Goal: Task Accomplishment & Management: Use online tool/utility

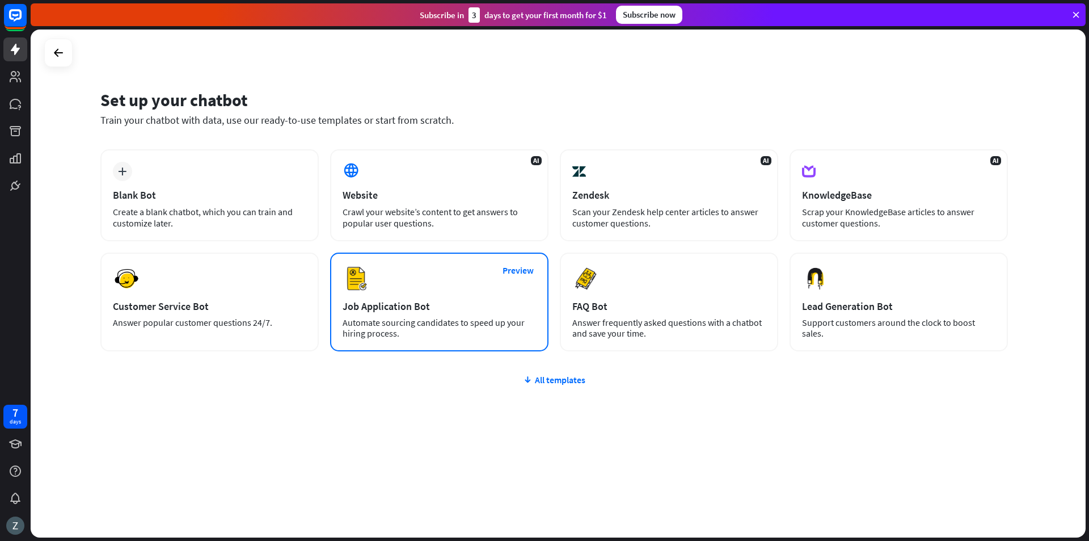
click at [396, 269] on div "Preview Job Application Bot Automate sourcing candidates to speed up your hirin…" at bounding box center [439, 301] width 218 height 99
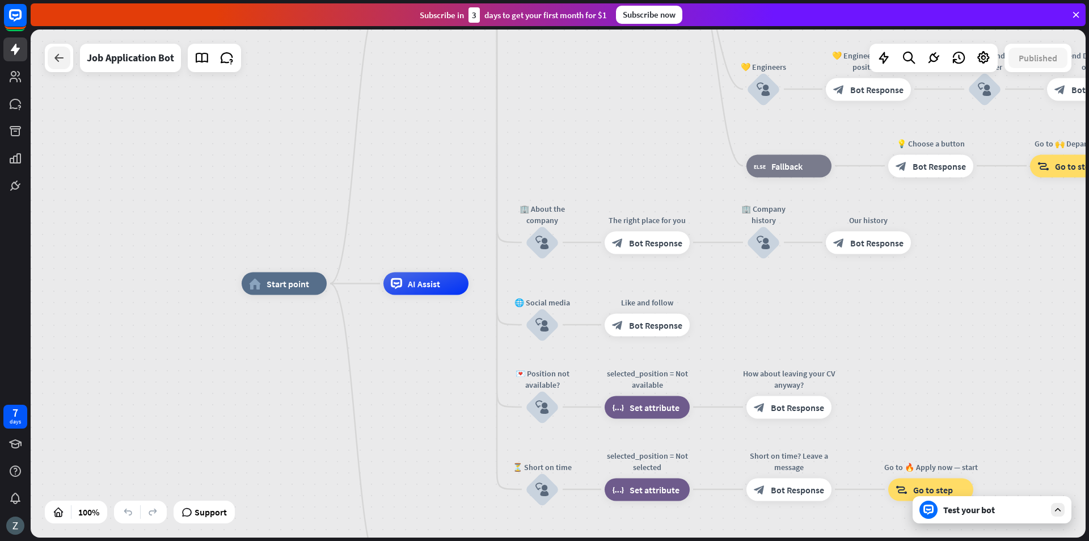
click at [60, 63] on icon at bounding box center [59, 58] width 14 height 14
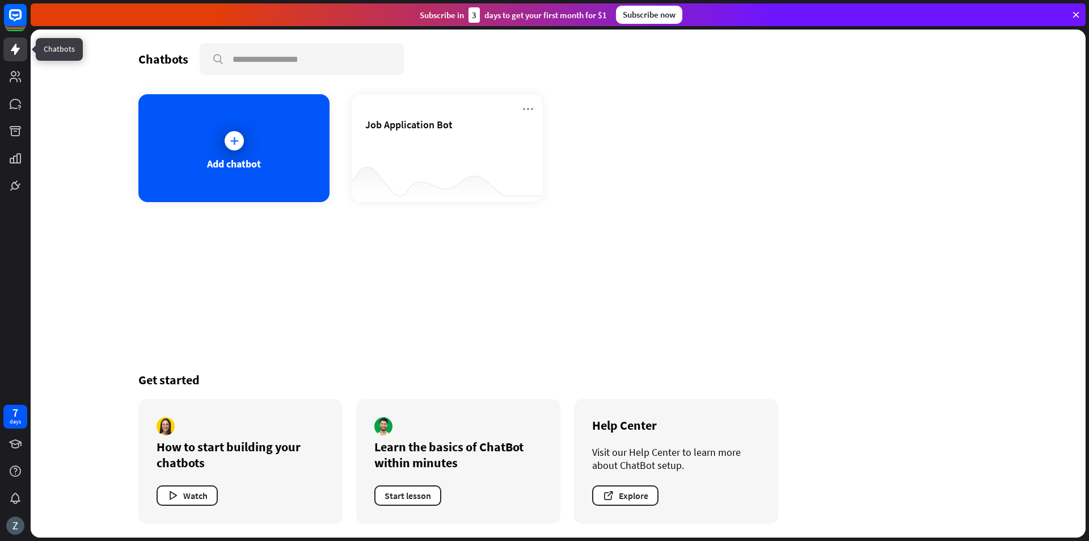
click at [16, 46] on icon at bounding box center [15, 49] width 9 height 11
click at [15, 22] on rect at bounding box center [15, 15] width 25 height 25
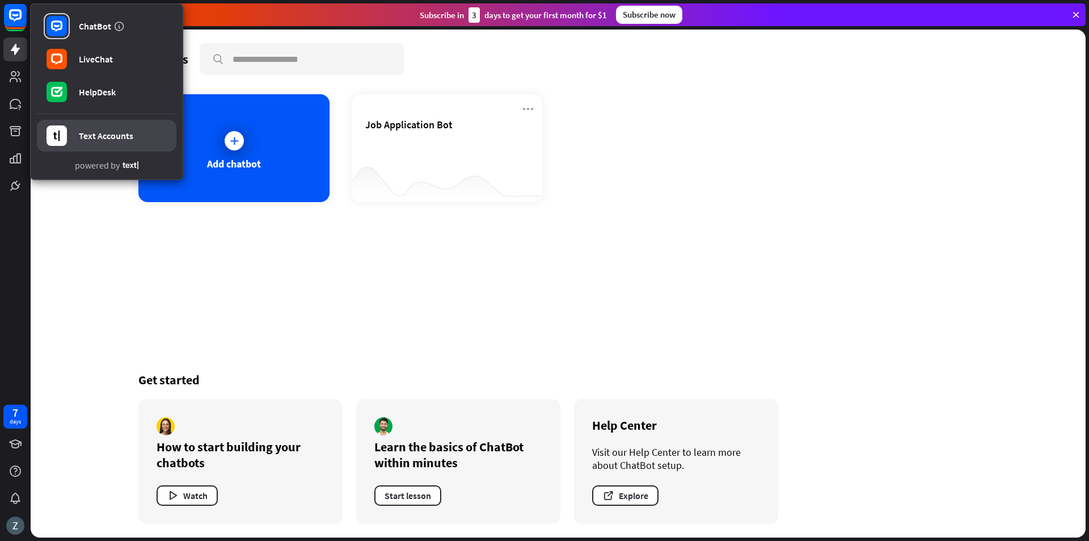
click at [62, 128] on icon at bounding box center [57, 135] width 20 height 20
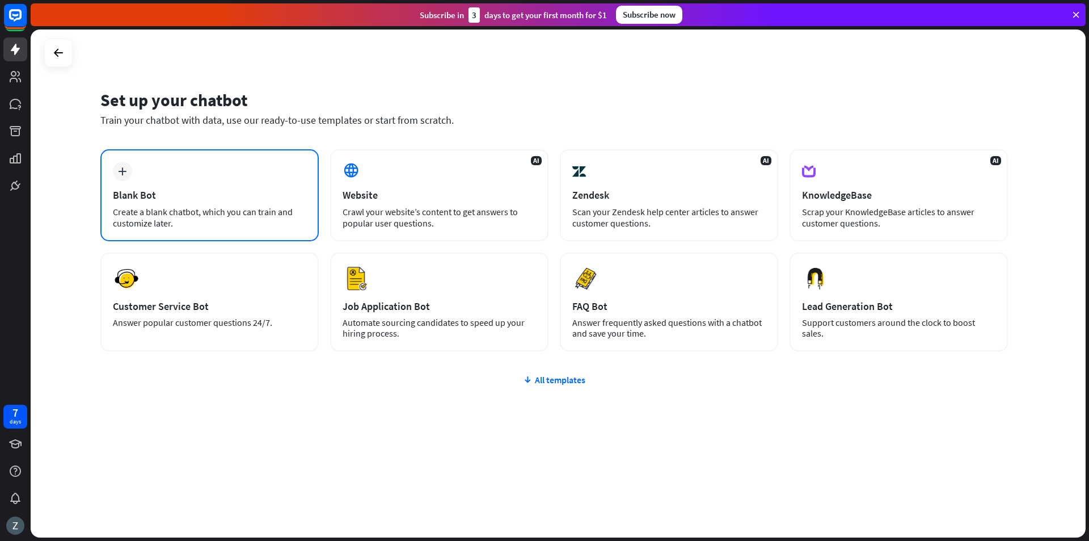
click at [196, 188] on div "plus Blank Bot Create a blank chatbot, which you can train and customize later." at bounding box center [209, 195] width 218 height 92
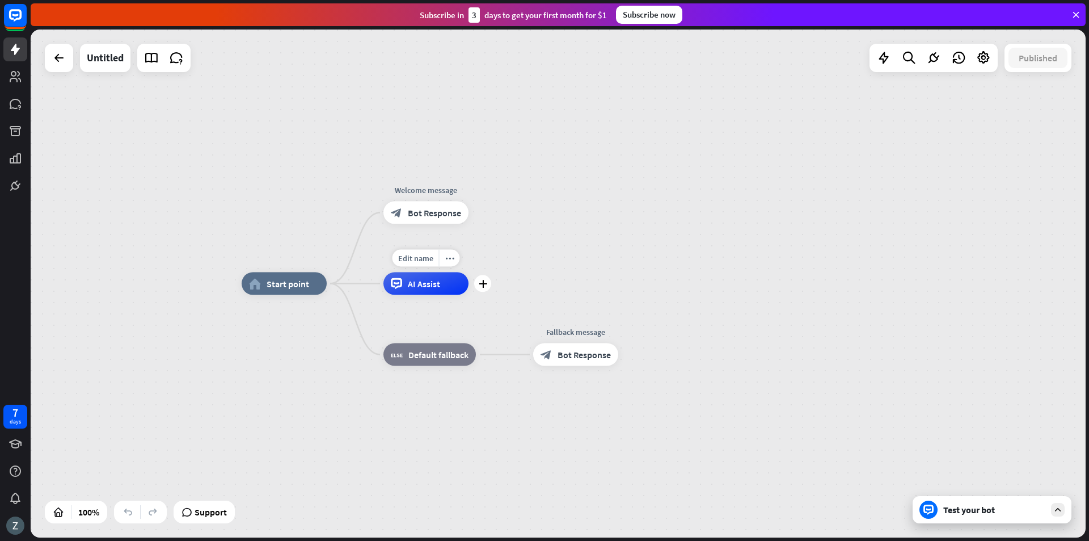
click at [426, 286] on span "AI Assist" at bounding box center [424, 283] width 32 height 11
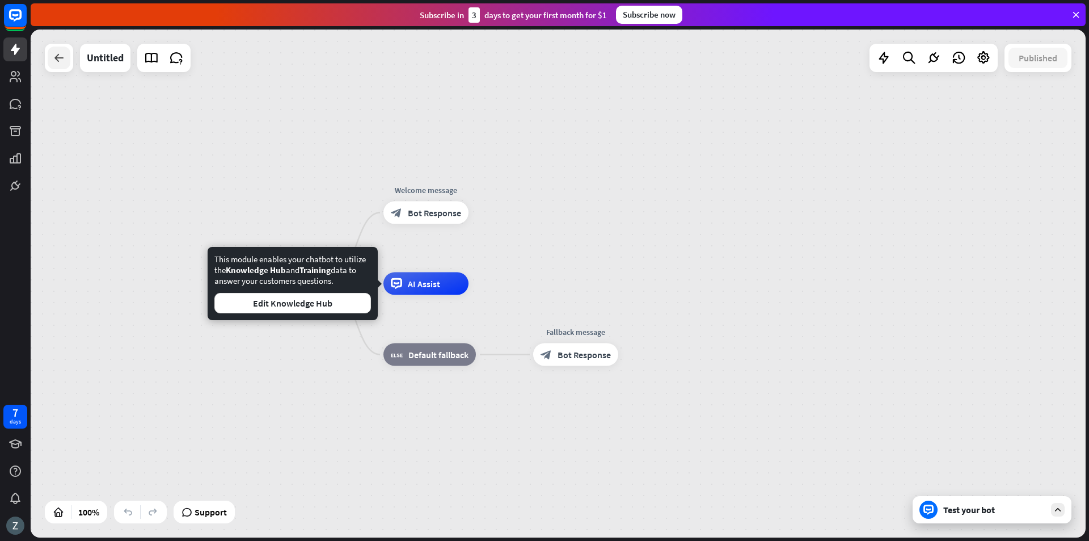
click at [66, 63] on div at bounding box center [59, 58] width 23 height 23
